Goal: Task Accomplishment & Management: Use online tool/utility

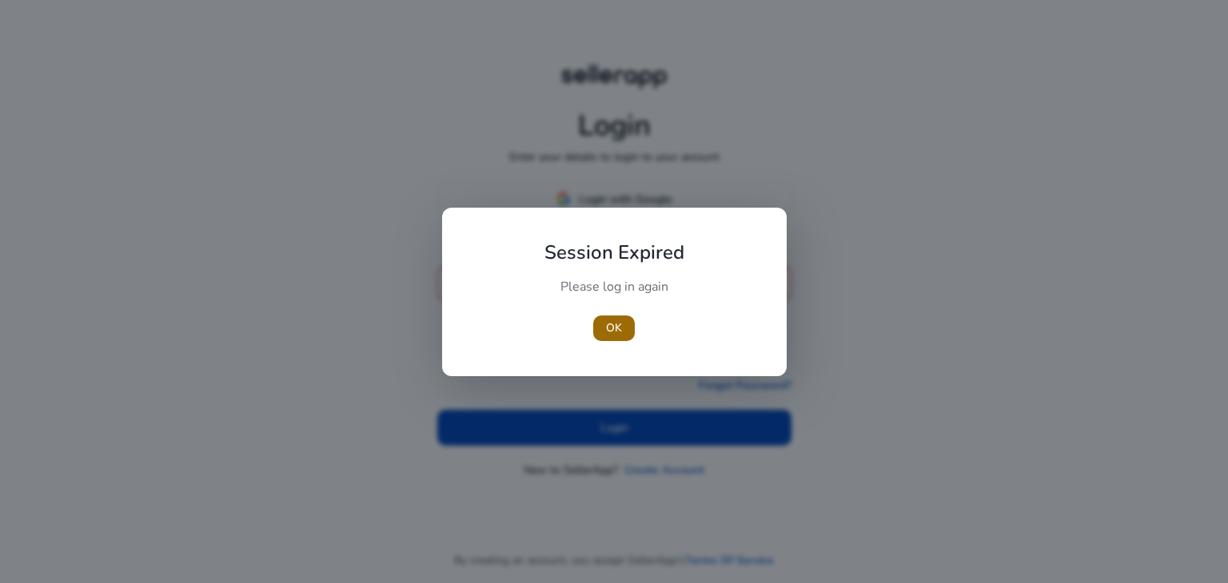
type input "**********"
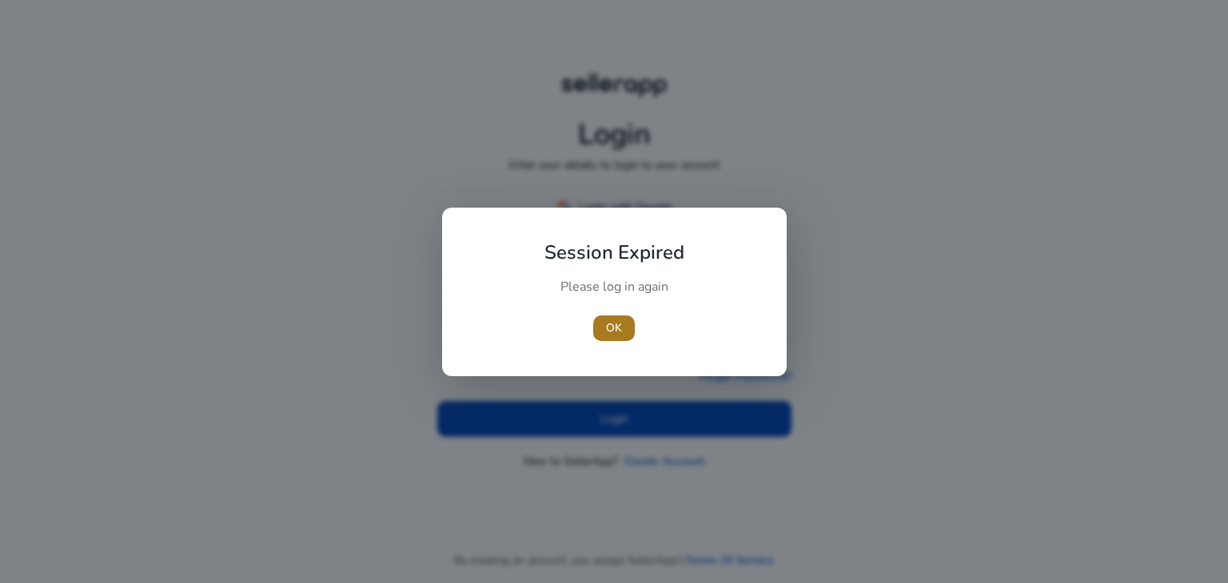
click at [608, 332] on span "OK" at bounding box center [614, 328] width 16 height 17
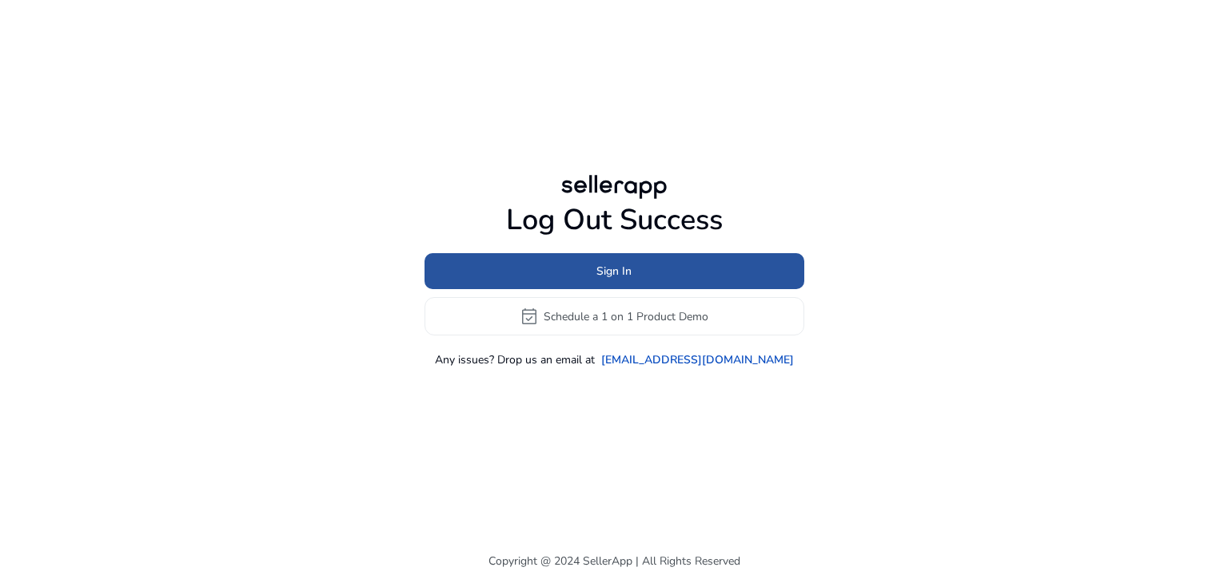
click at [635, 274] on span at bounding box center [614, 272] width 380 height 38
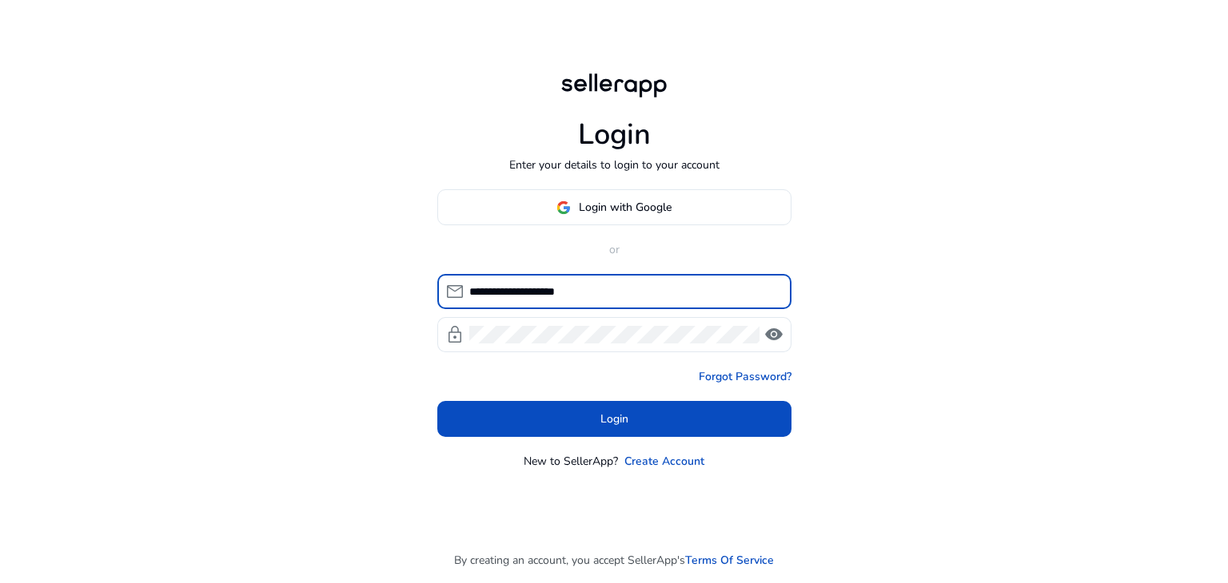
drag, startPoint x: 603, startPoint y: 292, endPoint x: 443, endPoint y: 294, distance: 159.8
click at [443, 294] on div "**********" at bounding box center [607, 291] width 341 height 35
paste input "******"
type input "**********"
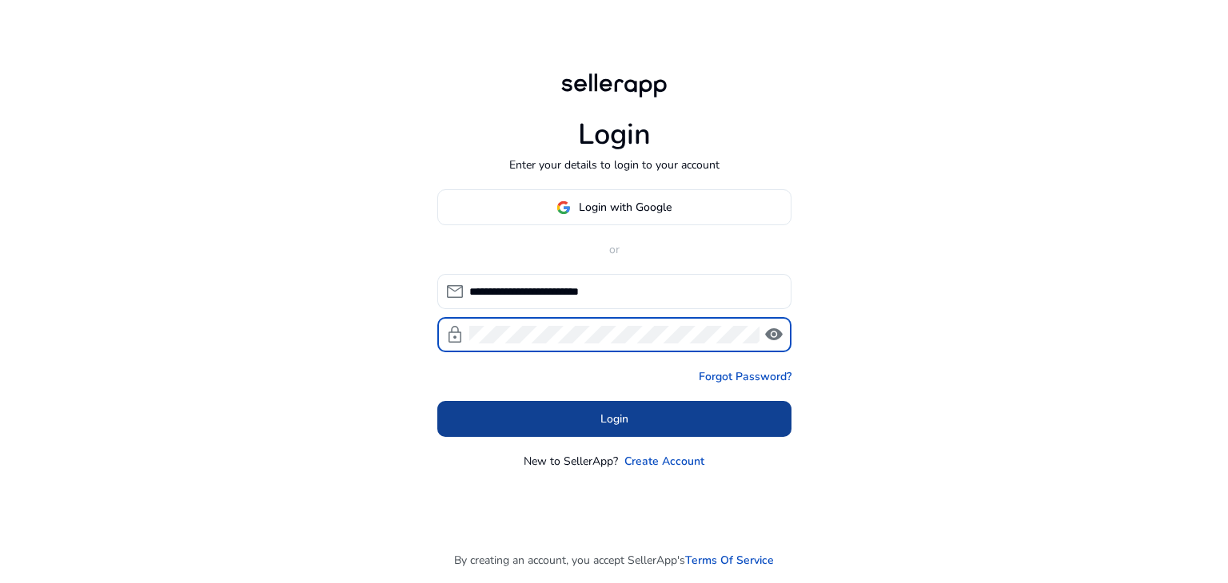
click at [719, 412] on span at bounding box center [614, 419] width 354 height 38
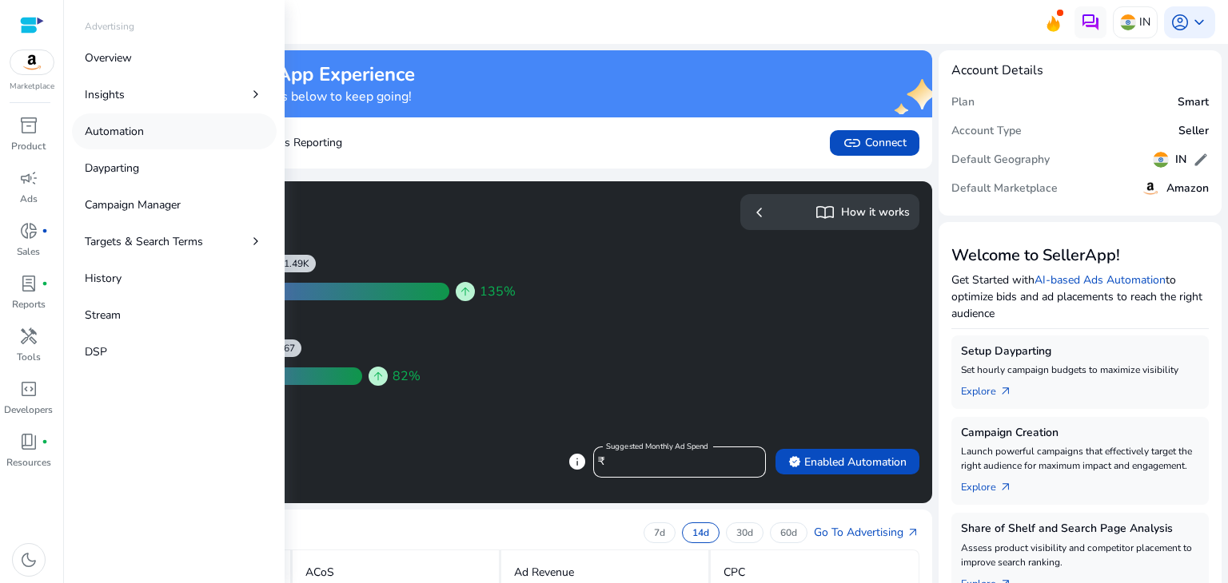
click at [140, 125] on p "Automation" at bounding box center [114, 131] width 59 height 17
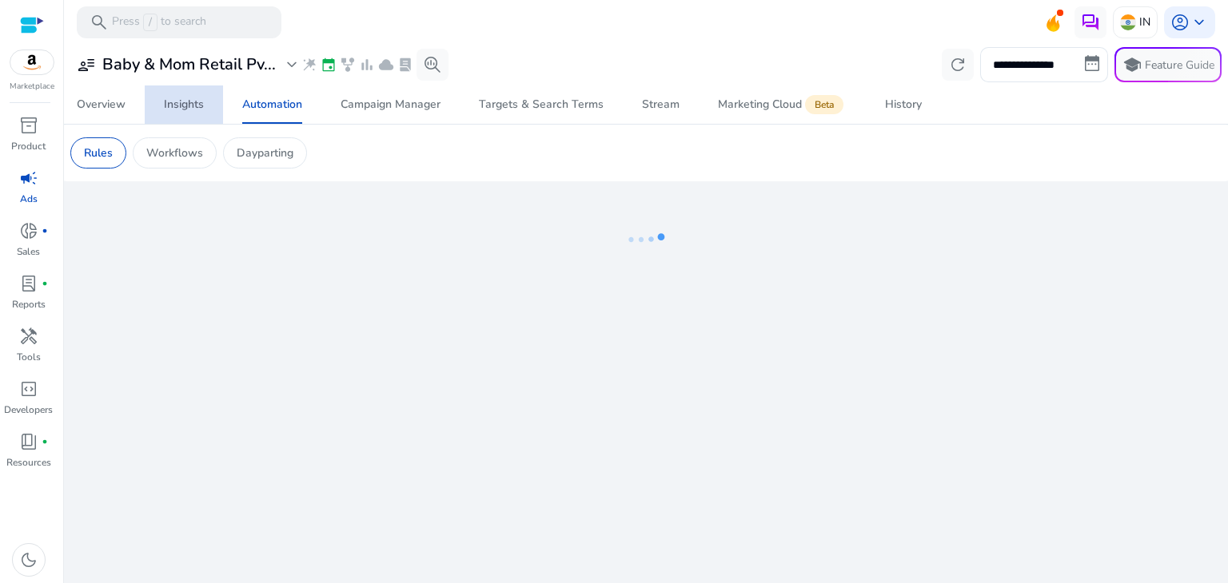
click at [173, 107] on div "Insights" at bounding box center [184, 104] width 40 height 11
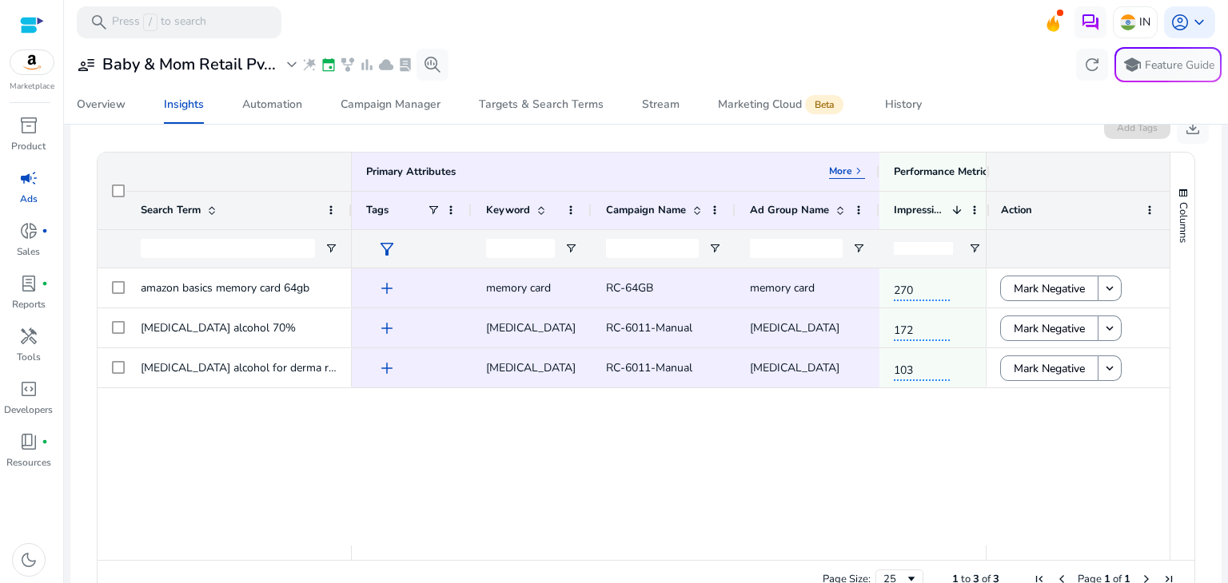
drag, startPoint x: 312, startPoint y: 212, endPoint x: 347, endPoint y: 215, distance: 34.5
click at [348, 215] on div at bounding box center [351, 211] width 6 height 38
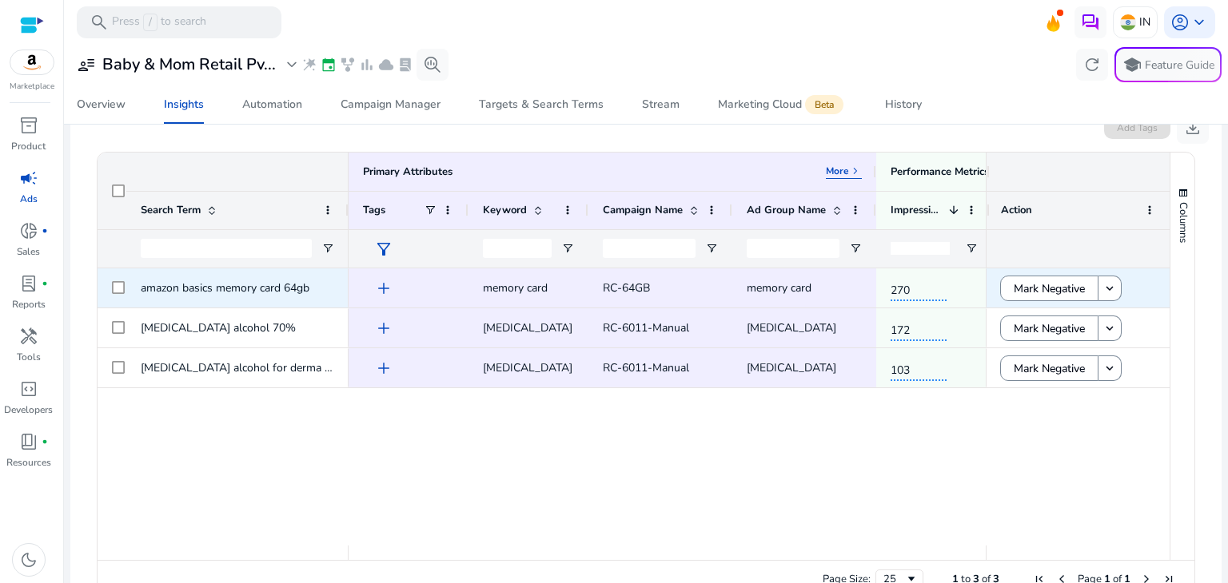
click at [384, 287] on span "add" at bounding box center [383, 288] width 19 height 19
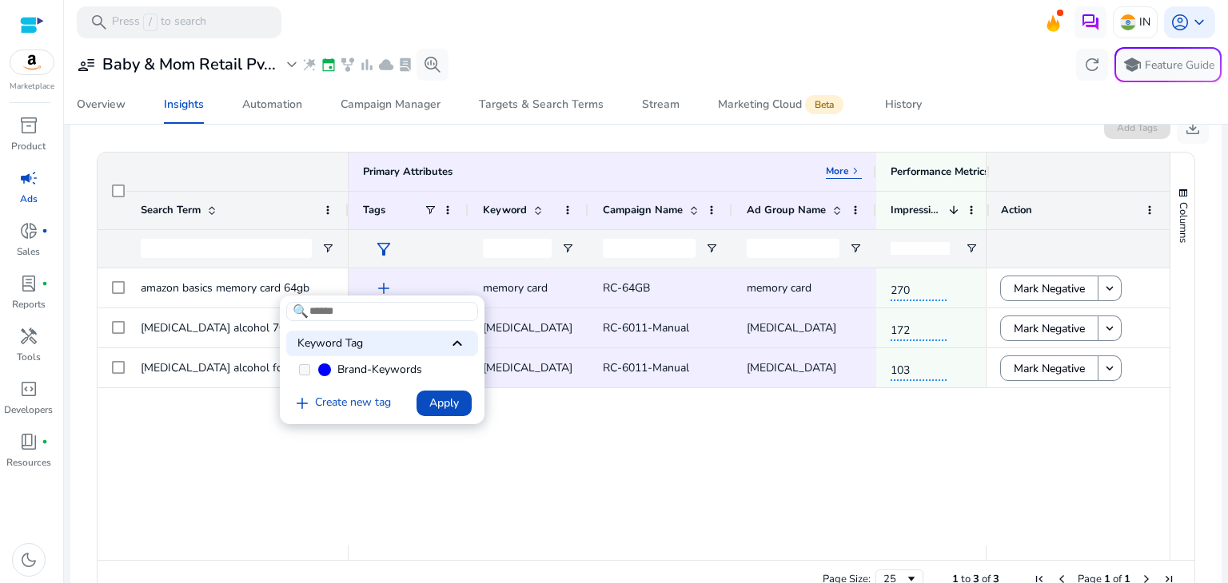
click at [276, 499] on div at bounding box center [614, 291] width 1228 height 583
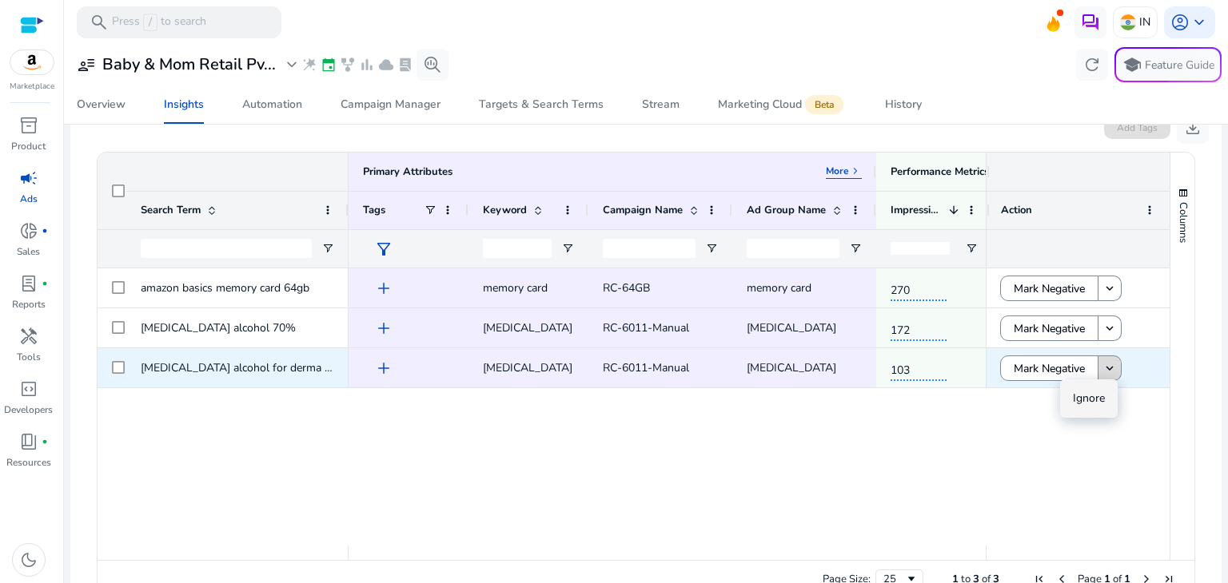
click at [1098, 375] on span at bounding box center [1109, 368] width 22 height 38
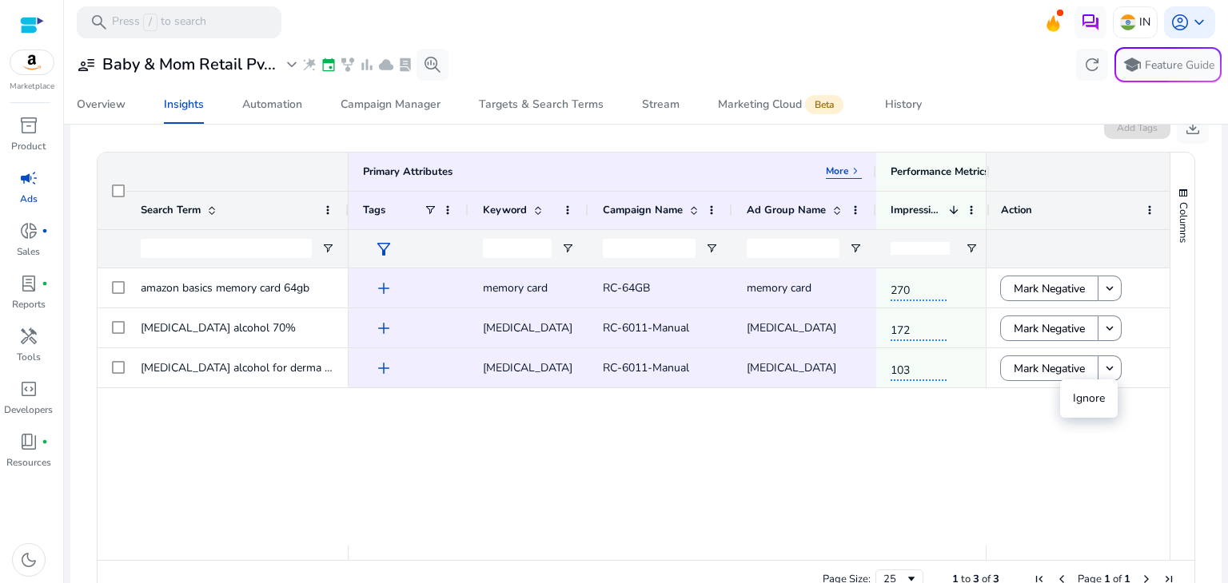
click at [986, 424] on div "amazon basics memory card 64gb [MEDICAL_DATA] alcohol 70% [MEDICAL_DATA] alcoho…" at bounding box center [633, 407] width 1072 height 277
click at [1190, 410] on ag-grid-angular "Press SPACE to select this row. Drag here to set row groups Drag here to set co…" at bounding box center [646, 376] width 1124 height 464
click at [968, 423] on div "270 4 ₹0 memory card RC-64GB memory card add 172 6 ₹0 [MEDICAL_DATA] RC-6011-Ma…" at bounding box center [666, 407] width 637 height 277
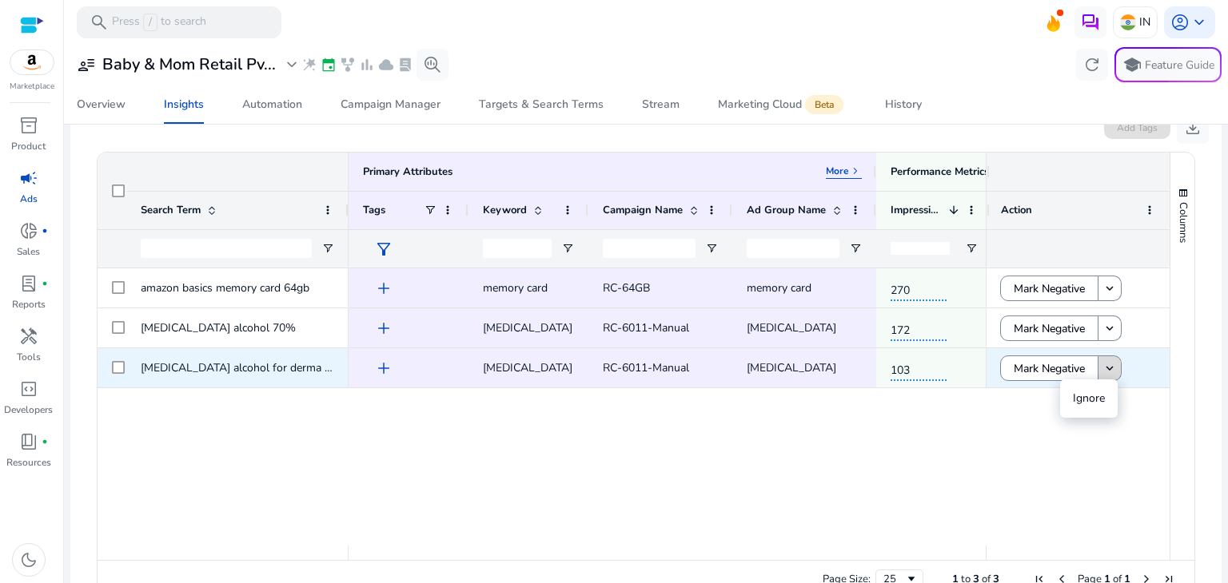
click at [1102, 368] on mat-icon "keyboard_arrow_down" at bounding box center [1109, 368] width 14 height 14
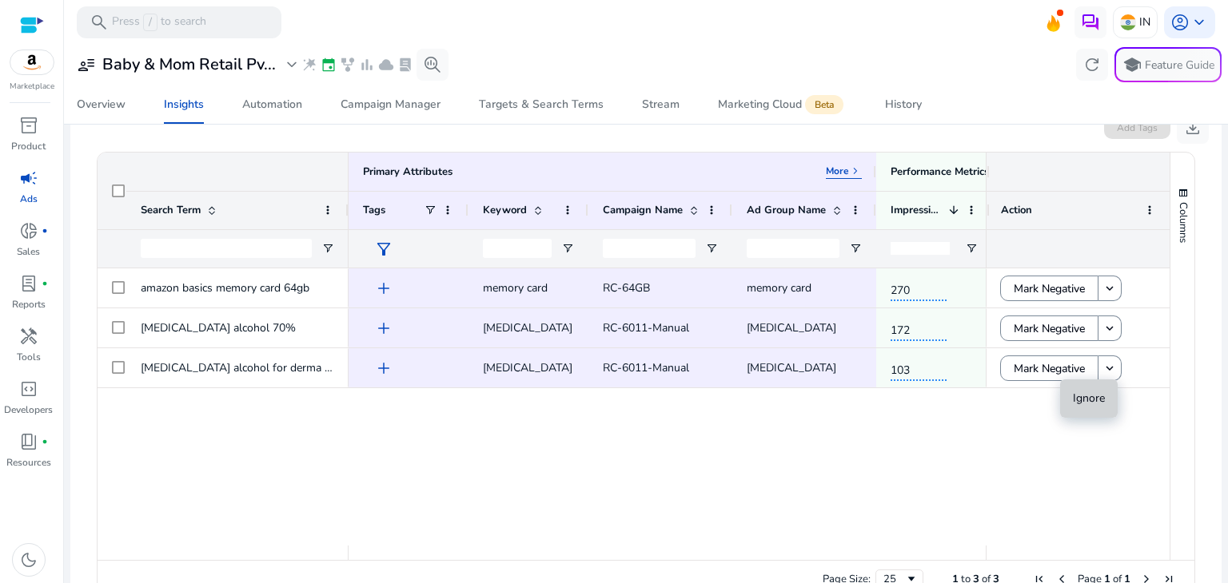
click at [1090, 393] on span "Ignore" at bounding box center [1088, 398] width 32 height 15
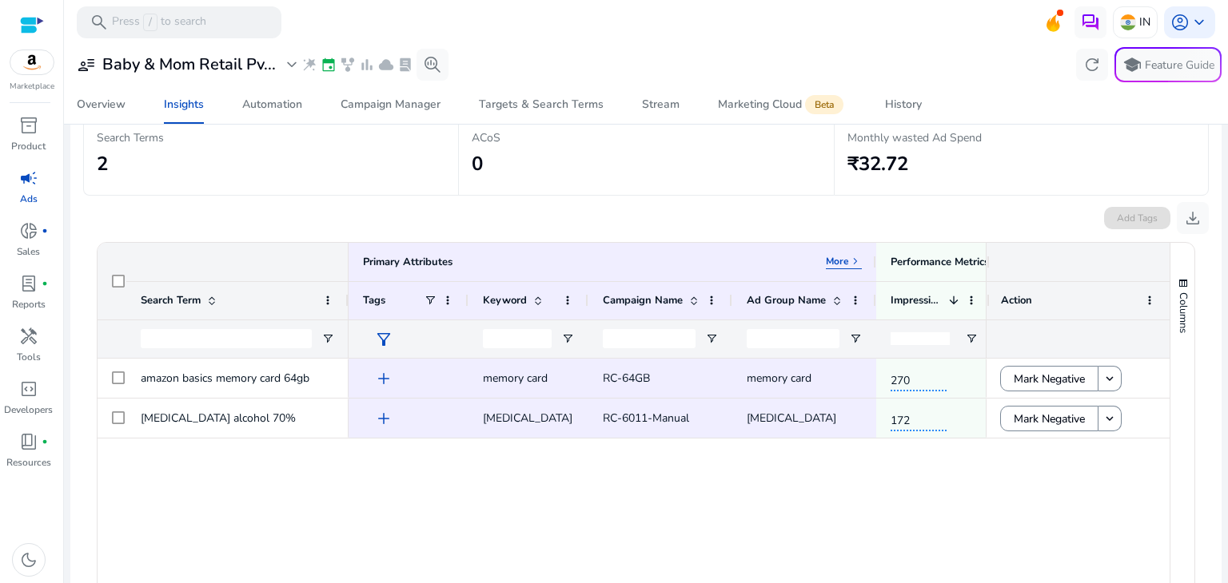
scroll to position [169, 0]
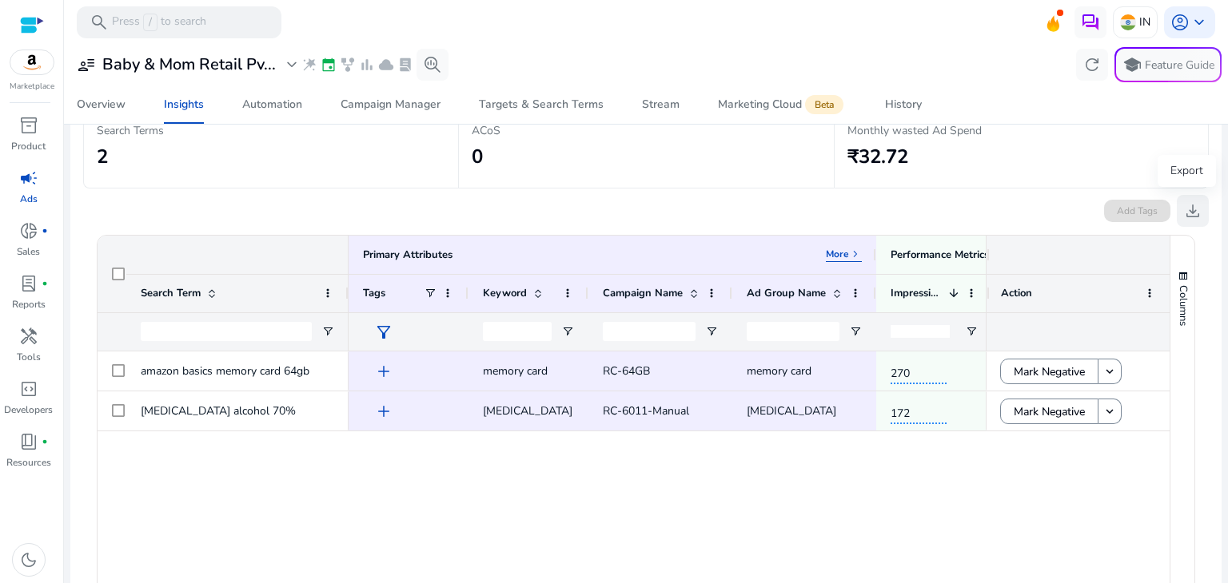
click at [1186, 212] on span "download" at bounding box center [1192, 210] width 19 height 19
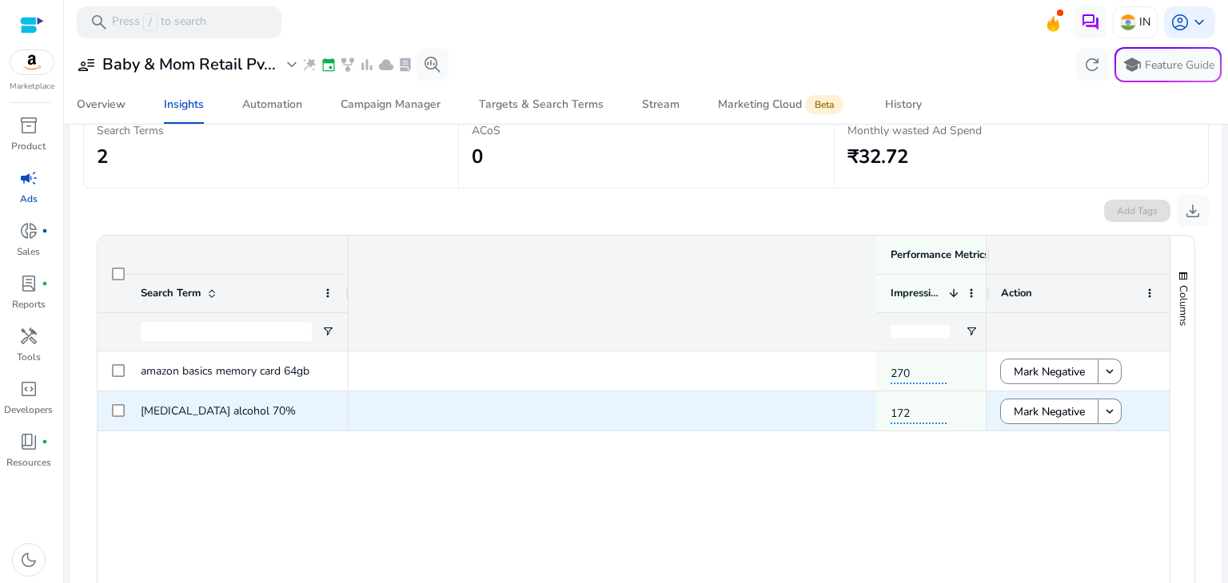
scroll to position [0, 719]
